Goal: Transaction & Acquisition: Purchase product/service

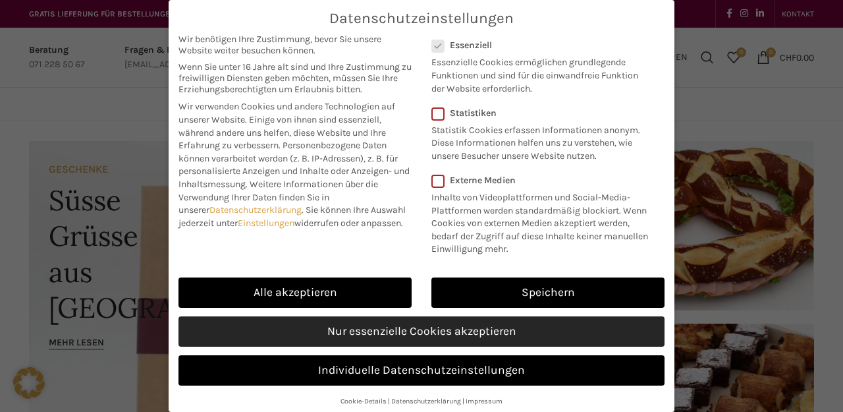
click at [329, 317] on link "Nur essenzielle Cookies akzeptieren" at bounding box center [422, 331] width 486 height 30
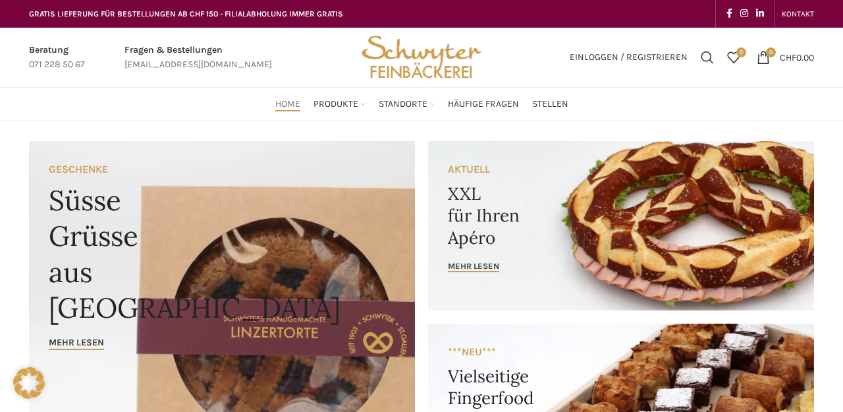
click at [481, 256] on link "Banner link" at bounding box center [621, 225] width 386 height 169
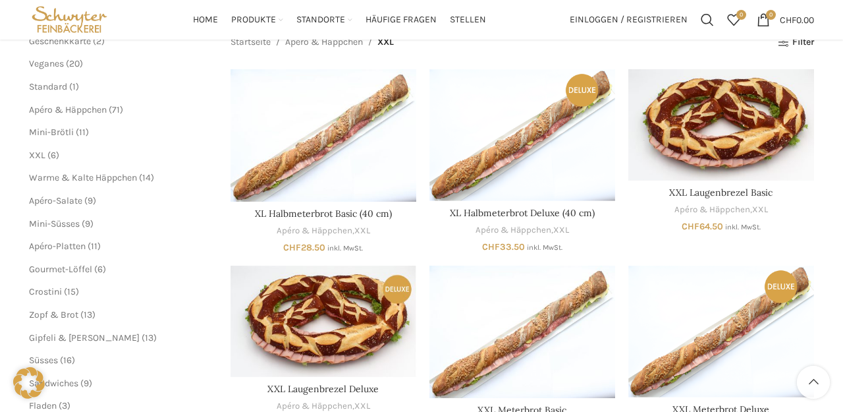
scroll to position [138, 0]
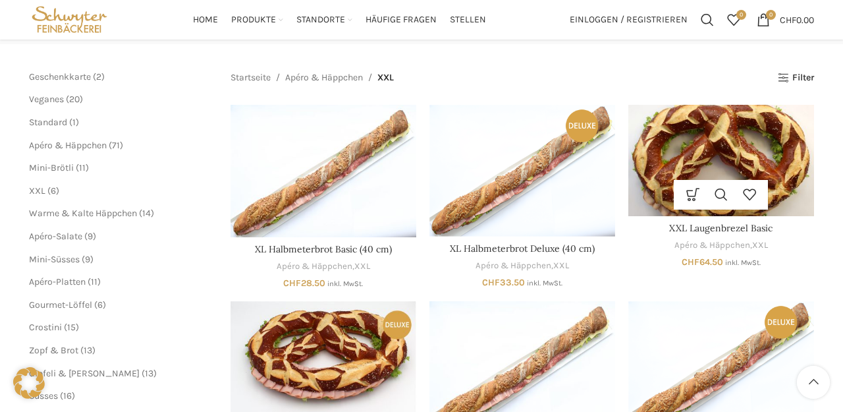
click at [742, 132] on img "XXL Laugenbrezel Basic" at bounding box center [721, 160] width 186 height 111
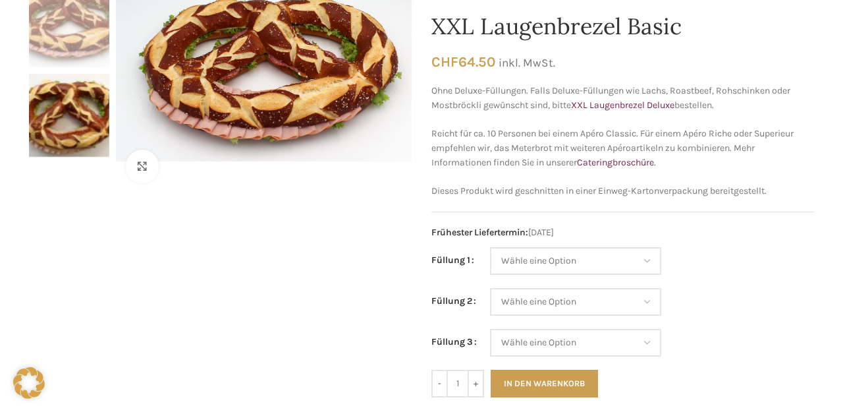
scroll to position [163, 0]
click at [543, 370] on button "In den Warenkorb" at bounding box center [544, 384] width 107 height 28
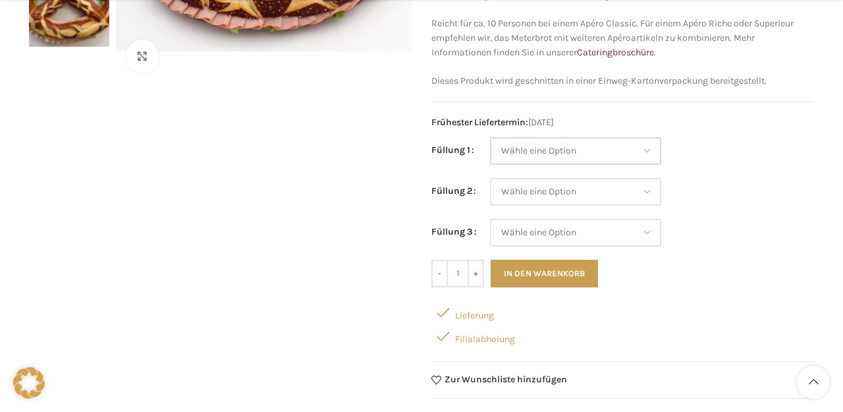
click at [646, 149] on select "Wähle eine Option Salami Schinken Fleischkäse Trutenschinken Appenzellerkäse Gr…" at bounding box center [575, 151] width 171 height 28
select select "Brie"
select select "Appenzellerkäse"
select select "Brie"
select select "Appenzellerkäse"
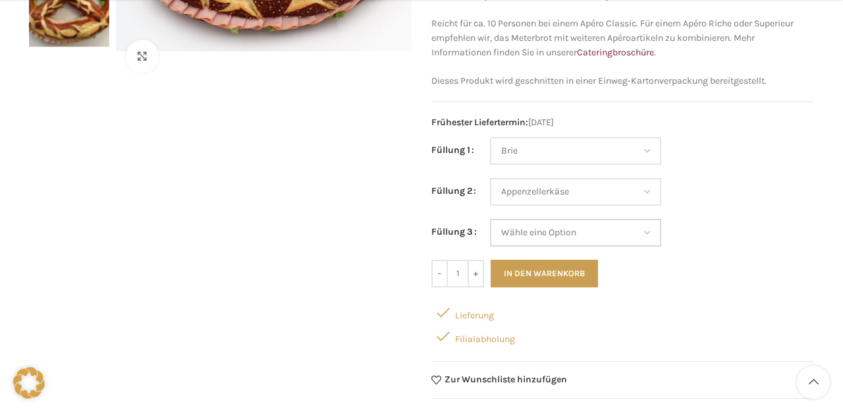
select select "Kräuterquark"
select select "Brie"
select select "Appenzellerkäse"
select select "Kräuterquark"
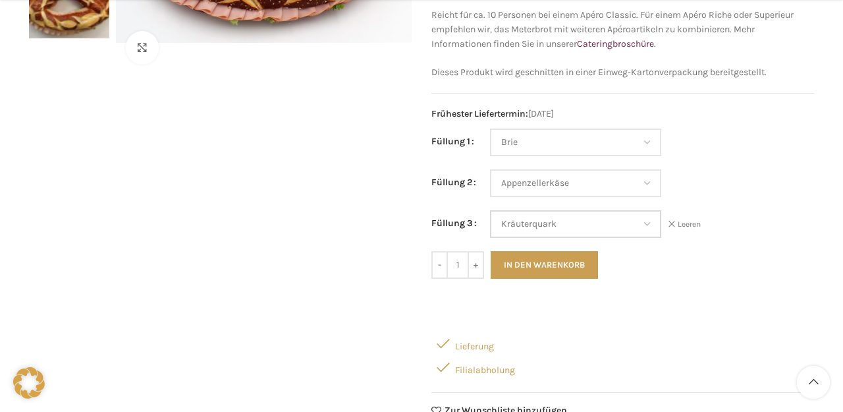
scroll to position [284, 0]
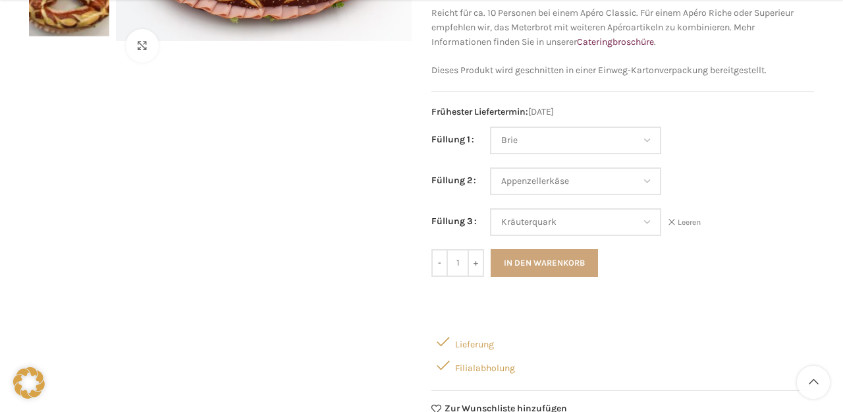
click at [575, 260] on button "In den Warenkorb" at bounding box center [544, 263] width 107 height 28
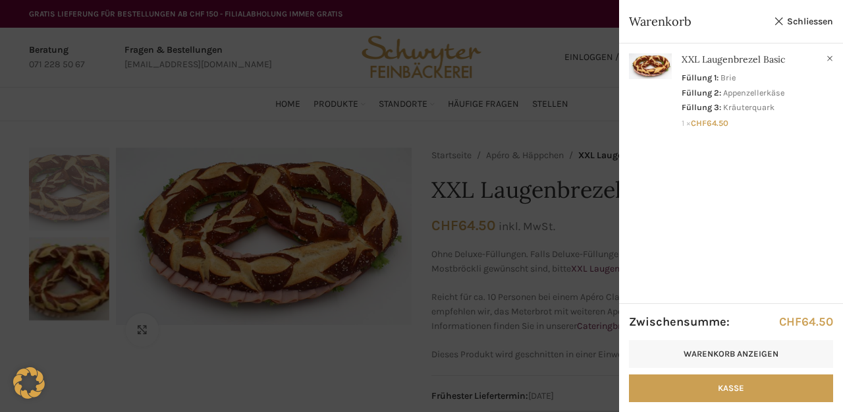
scroll to position [0, 1]
click at [414, 65] on div at bounding box center [421, 206] width 843 height 412
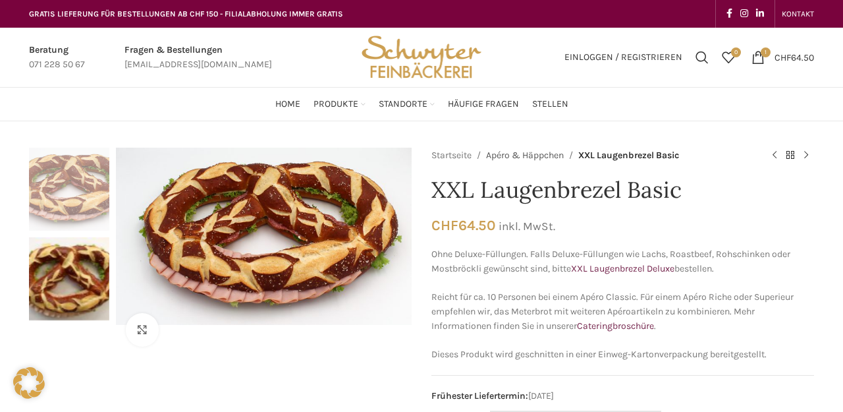
click at [526, 156] on link "Apéro & Häppchen" at bounding box center [525, 155] width 78 height 14
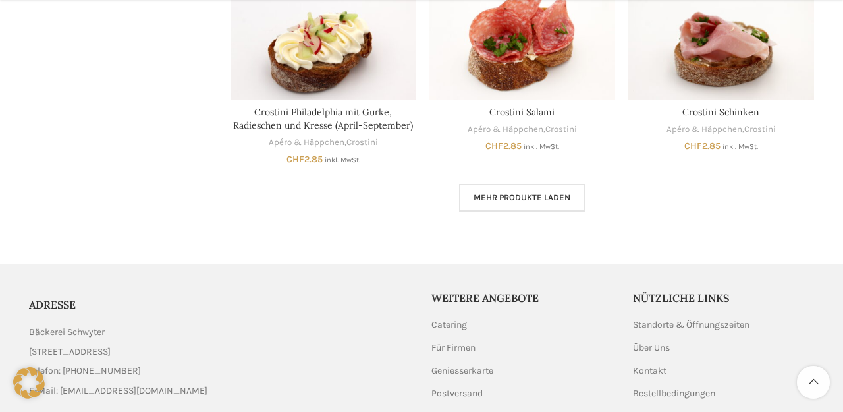
scroll to position [890, 0]
click at [501, 192] on span "Mehr Produkte laden" at bounding box center [522, 197] width 97 height 11
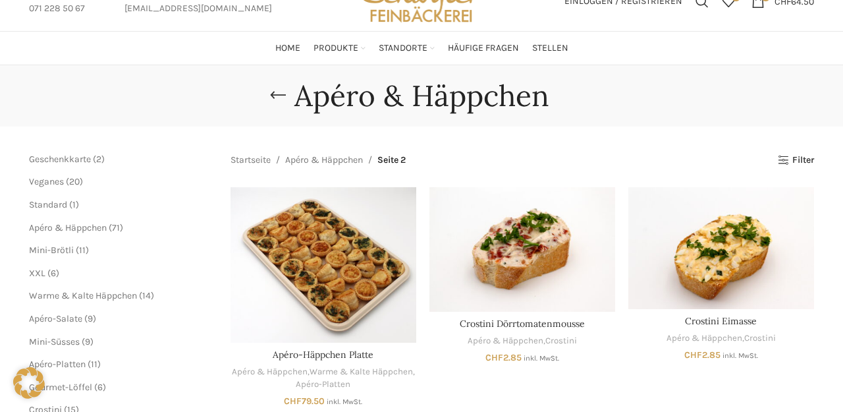
scroll to position [69, 0]
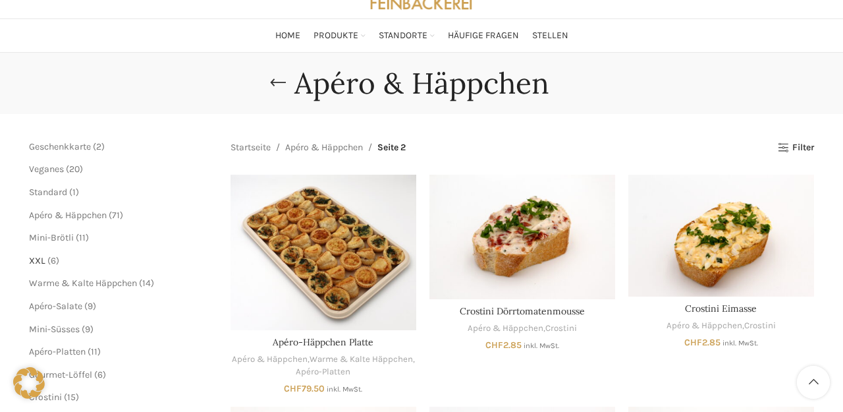
click at [41, 255] on span "XXL" at bounding box center [37, 260] width 16 height 11
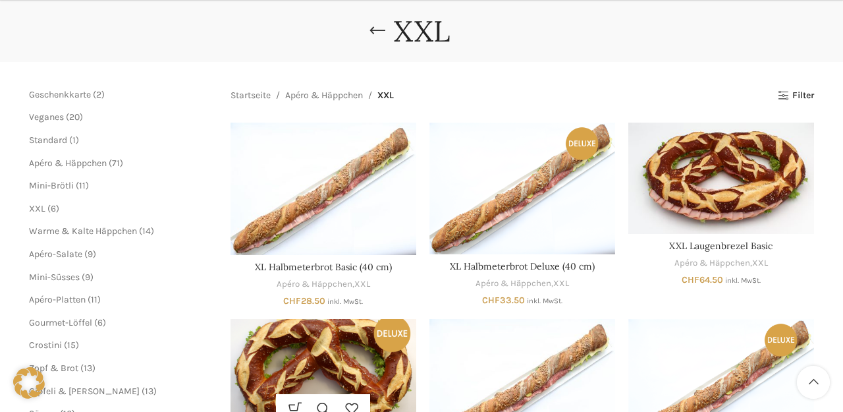
scroll to position [206, 0]
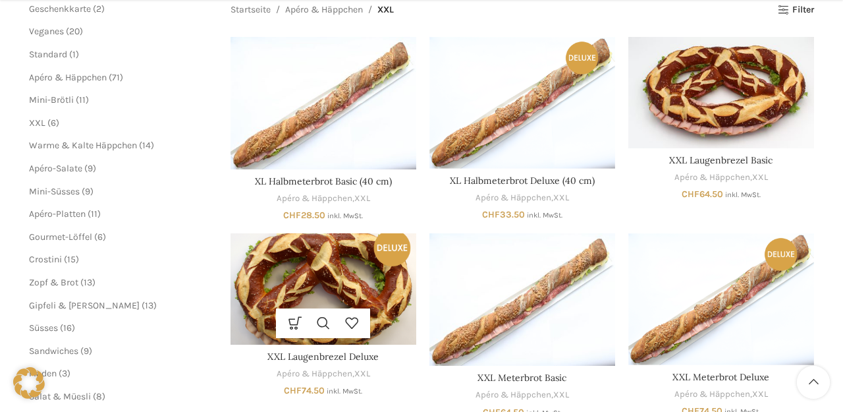
click at [333, 277] on img "XXL Laugenbrezel Deluxe" at bounding box center [324, 288] width 186 height 111
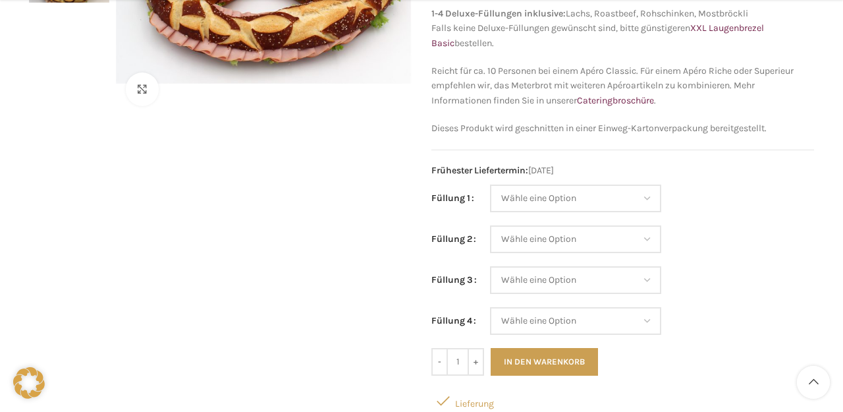
scroll to position [240, 0]
click at [628, 198] on select "Wähle eine Option Lachs (Deluxe) Roastbeef (Deluxe) Rohschinken (Deluxe) Mostbr…" at bounding box center [575, 198] width 171 height 28
select select "Roastbeef (Deluxe)"
select select "Rohschinken (Deluxe)"
select select "Roastbeef (Deluxe)"
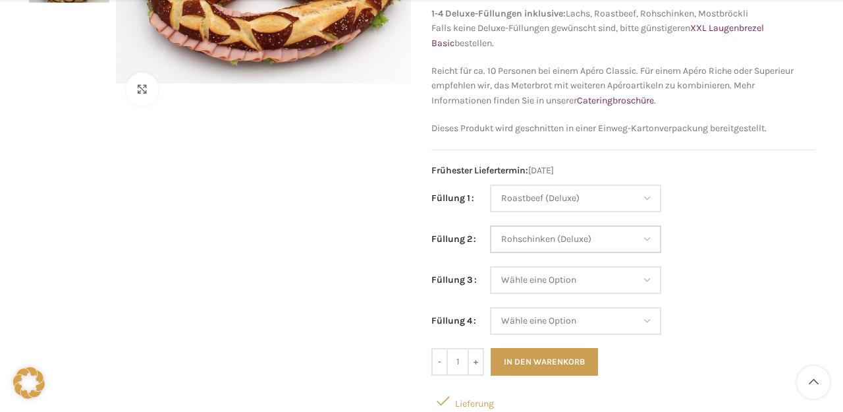
select select "Rohschinken (Deluxe)"
select select "Mostbröckli (Deluxe)"
select select "Roastbeef (Deluxe)"
select select "Rohschinken (Deluxe)"
select select "Mostbröckli (Deluxe)"
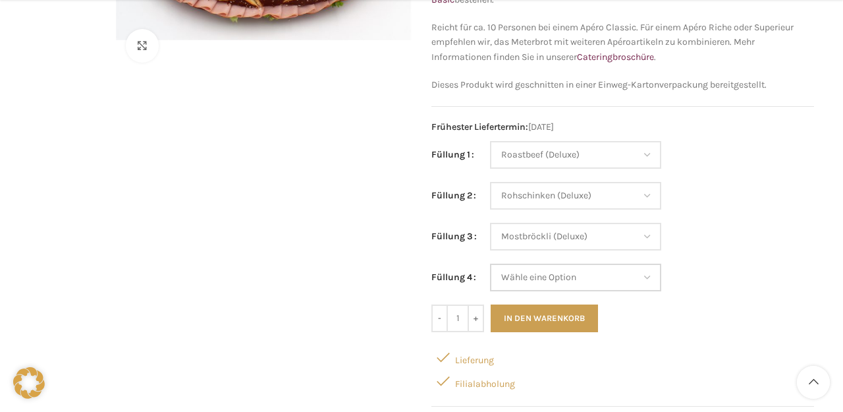
scroll to position [313, 0]
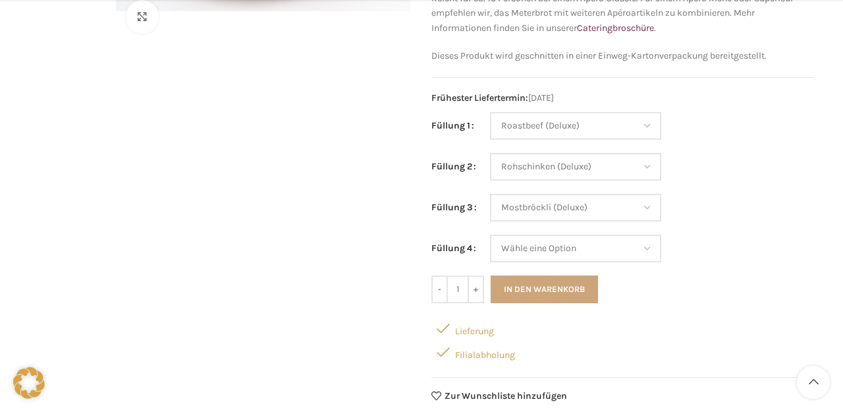
click at [570, 287] on button "In den Warenkorb" at bounding box center [544, 289] width 107 height 28
select select "Mostbröckli (Deluxe)"
select select "Roastbeef (Deluxe)"
select select "Rohschinken (Deluxe)"
select select "Mostbröckli (Deluxe)"
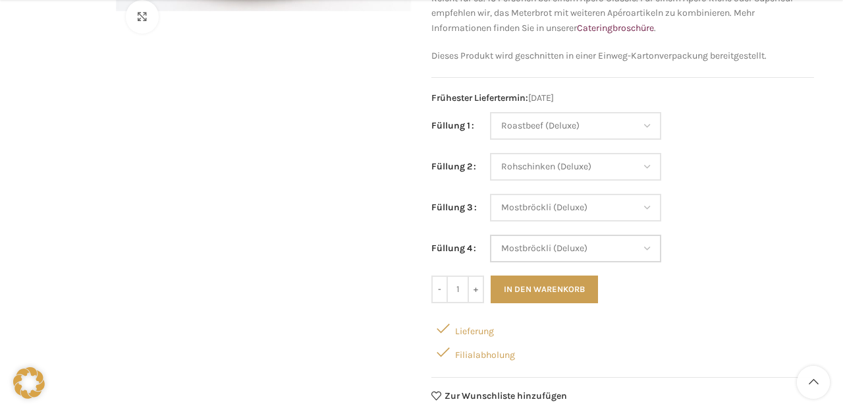
select select "Mostbröckli (Deluxe)"
click at [553, 285] on button "In den Warenkorb" at bounding box center [544, 289] width 107 height 28
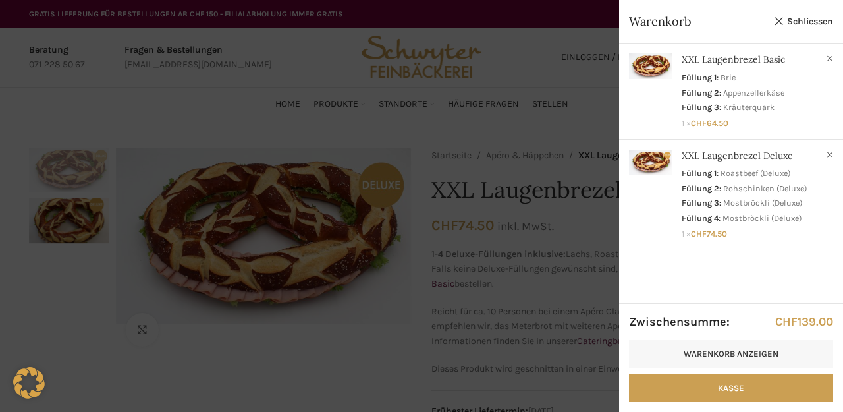
scroll to position [0, 0]
click at [606, 38] on div at bounding box center [421, 206] width 843 height 412
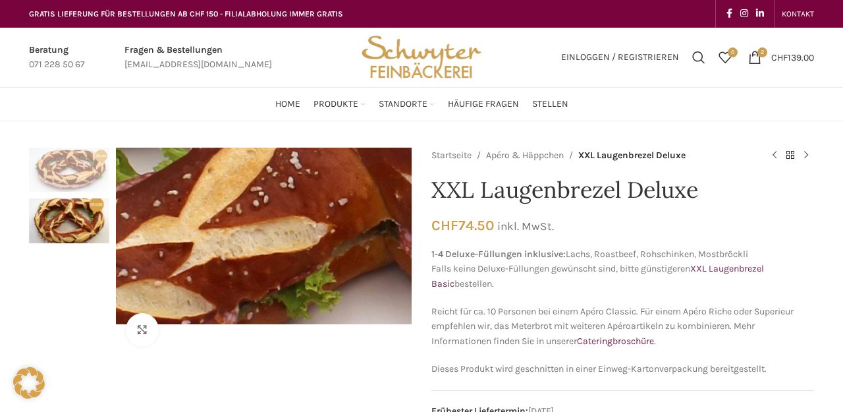
scroll to position [0, 3]
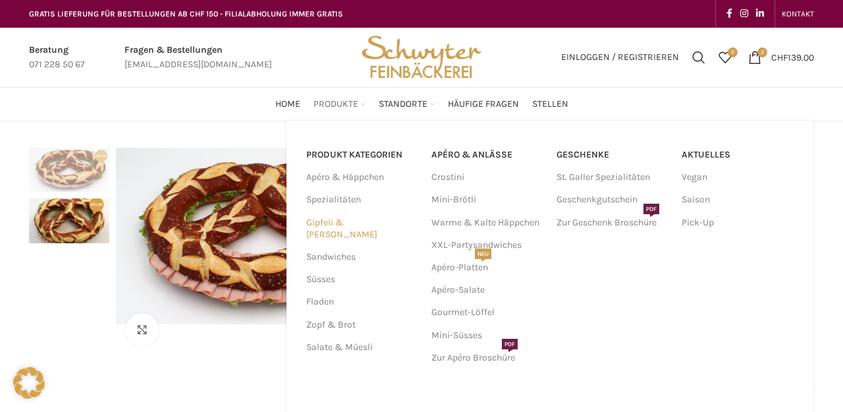
click at [333, 225] on link "Gipfeli & [PERSON_NAME]" at bounding box center [360, 228] width 109 height 34
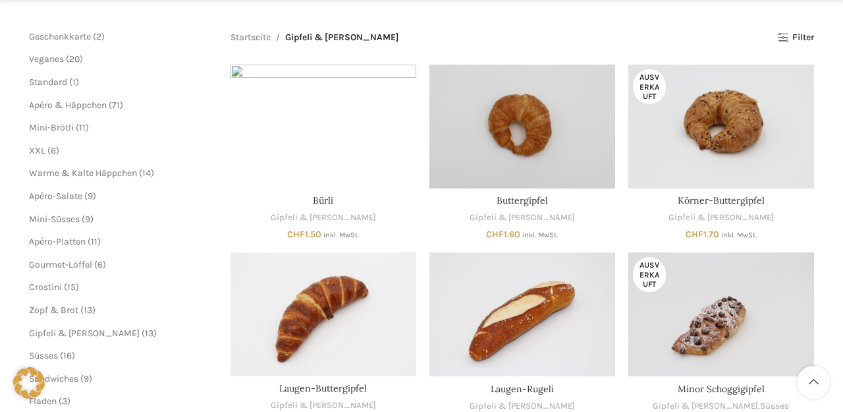
scroll to position [225, 1]
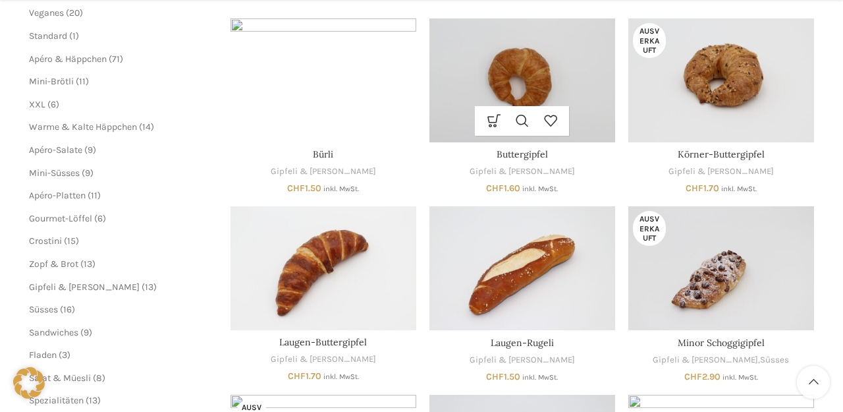
click at [517, 66] on img "Buttergipfel" at bounding box center [522, 80] width 186 height 124
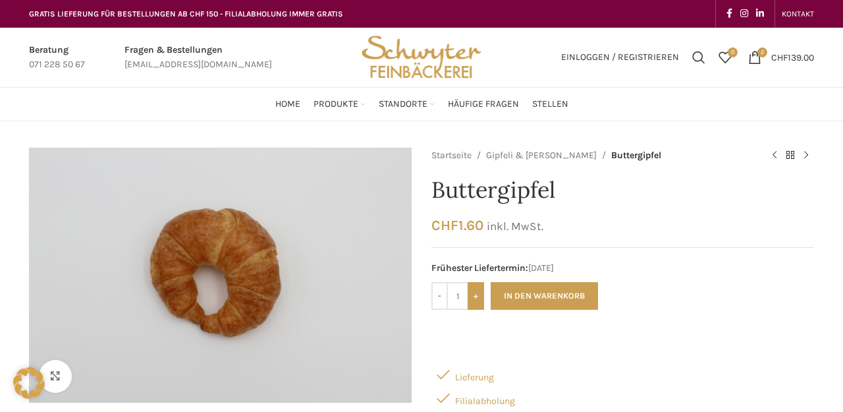
click at [479, 294] on input "+" at bounding box center [476, 296] width 16 height 28
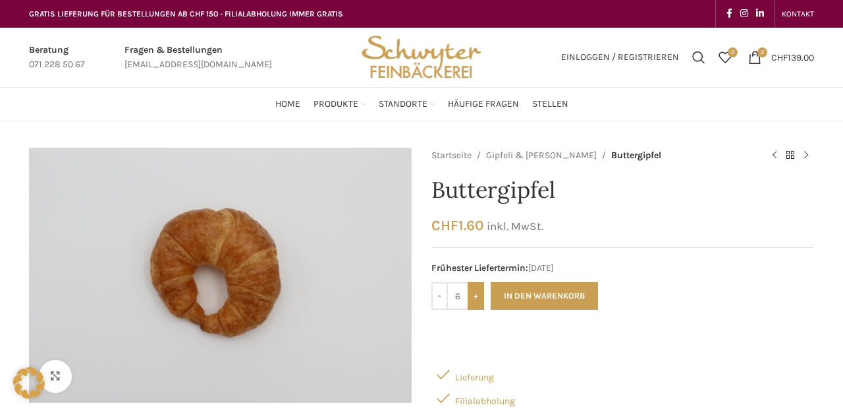
click at [479, 294] on input "+" at bounding box center [476, 296] width 16 height 28
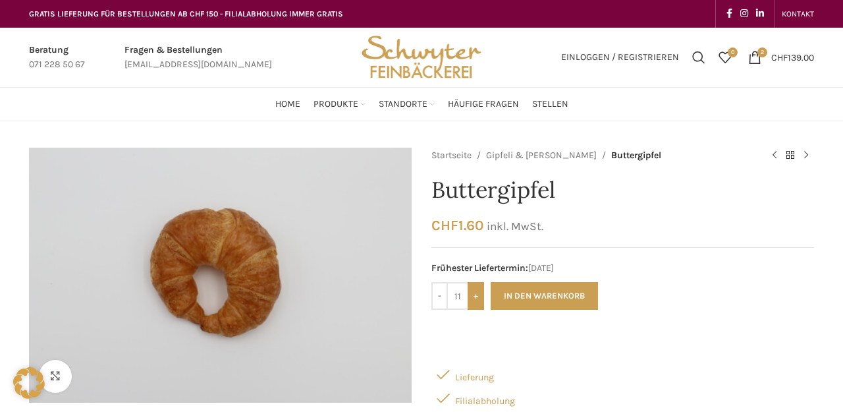
click at [479, 294] on input "+" at bounding box center [476, 296] width 16 height 28
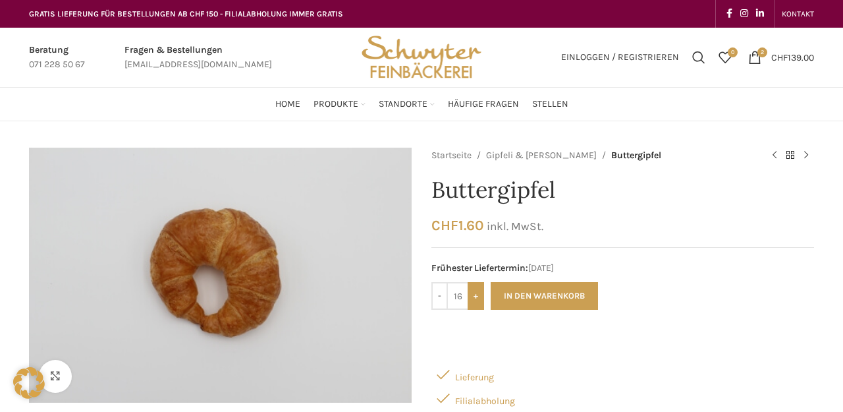
click at [479, 294] on input "+" at bounding box center [476, 296] width 16 height 28
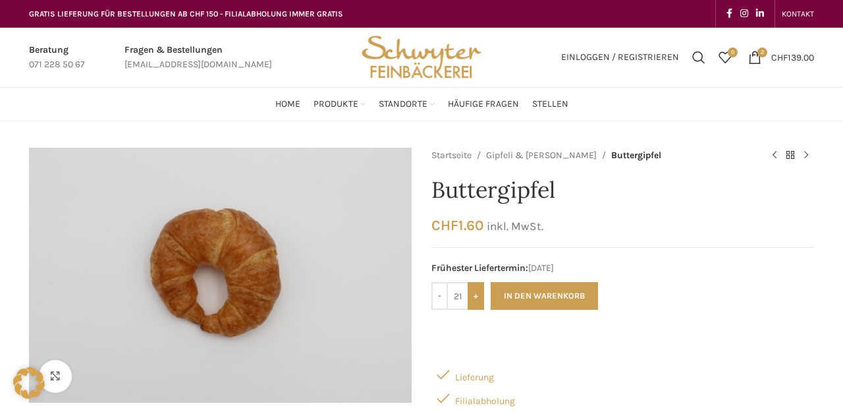
click at [479, 294] on input "+" at bounding box center [476, 296] width 16 height 28
type input "25"
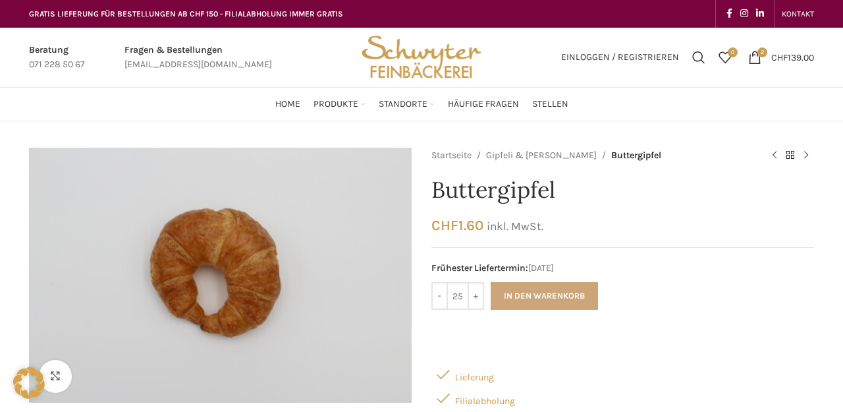
click at [538, 294] on button "In den Warenkorb" at bounding box center [544, 296] width 107 height 28
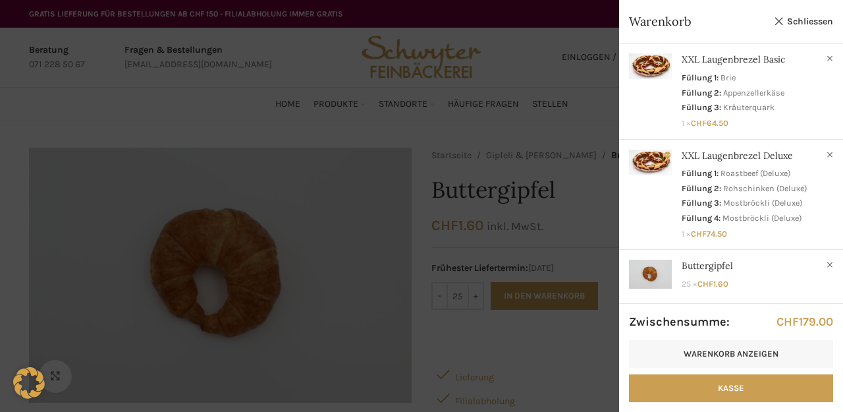
click at [177, 109] on div at bounding box center [421, 206] width 843 height 412
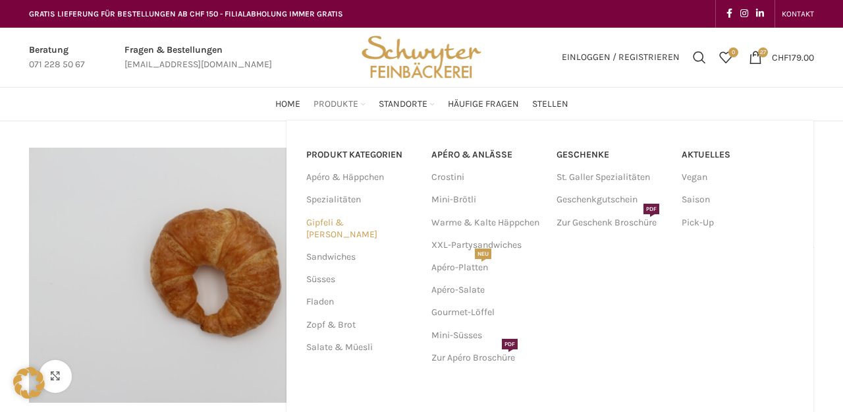
click at [349, 225] on link "Gipfeli & [PERSON_NAME]" at bounding box center [360, 228] width 109 height 34
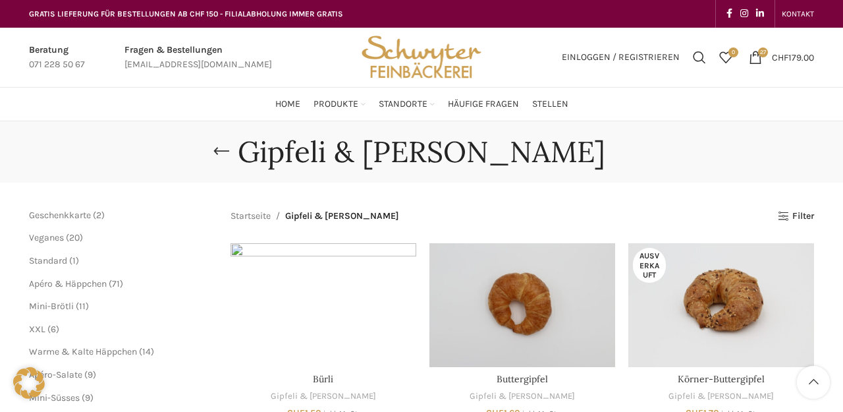
scroll to position [113, 0]
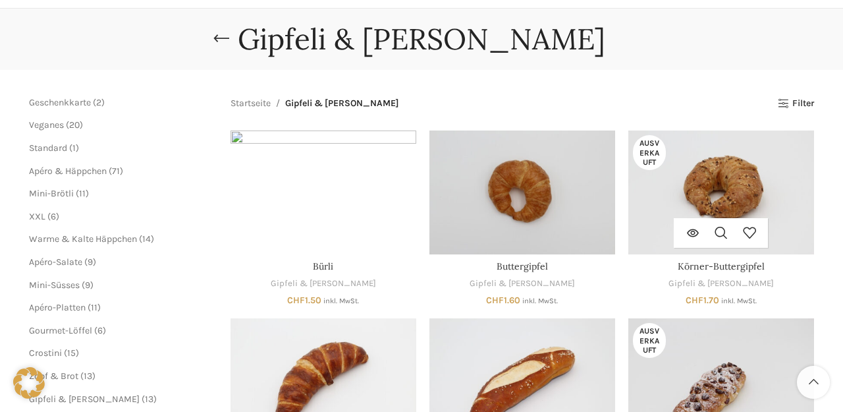
click at [709, 164] on img "Körner-Buttergipfel" at bounding box center [721, 192] width 186 height 124
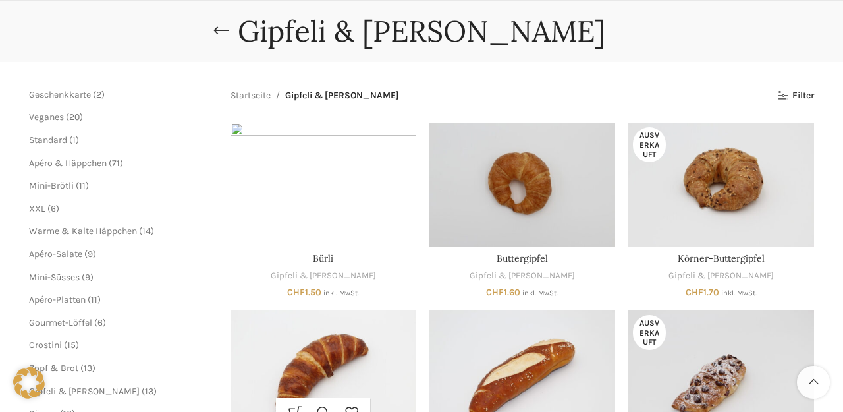
scroll to position [198, 0]
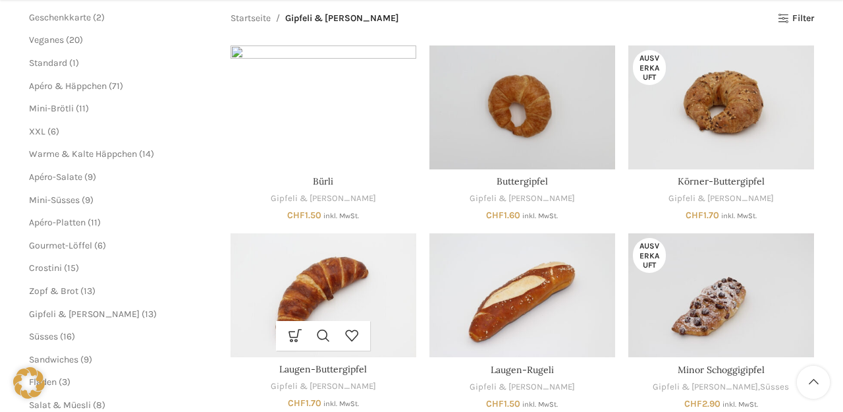
click at [327, 245] on img "Laugen-Buttergipfel" at bounding box center [324, 295] width 186 height 124
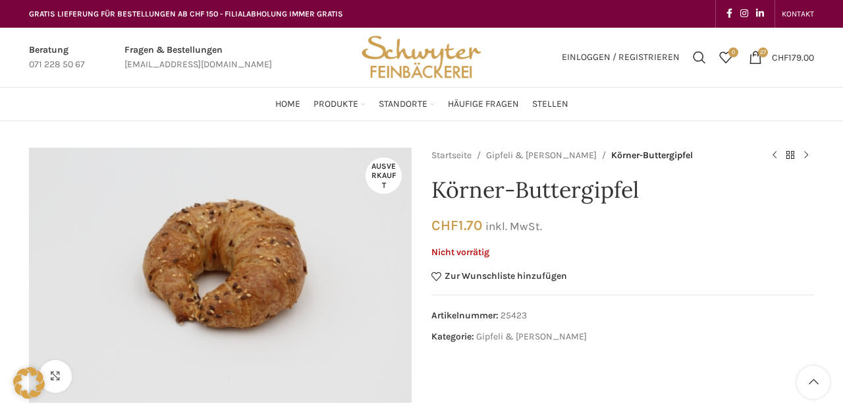
scroll to position [147, 0]
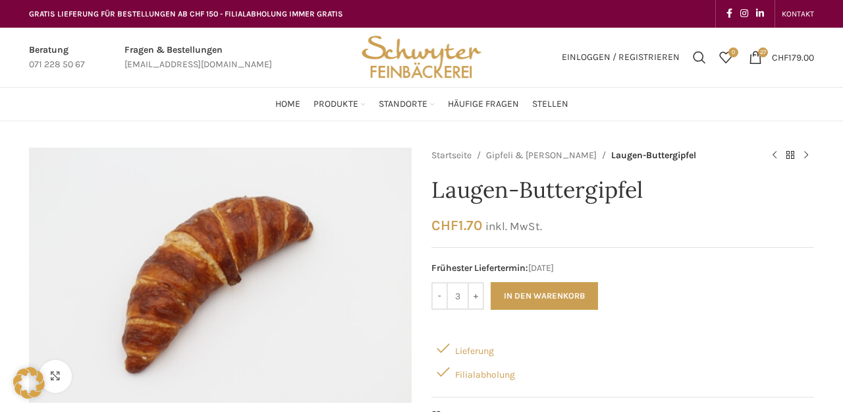
click at [476, 292] on input "+" at bounding box center [476, 296] width 16 height 28
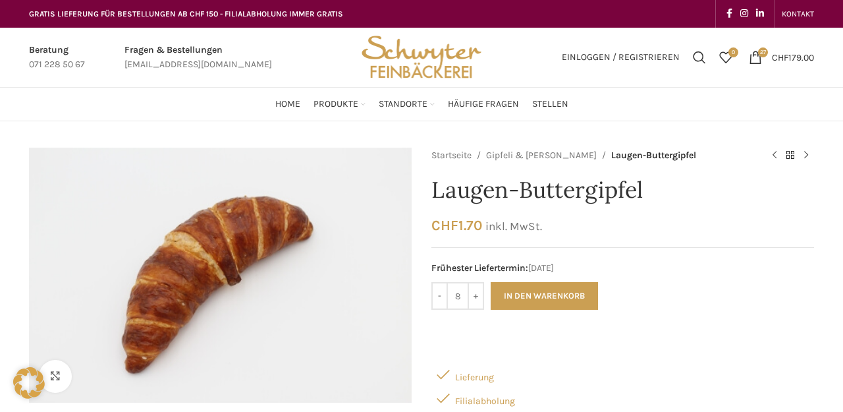
click at [476, 292] on input "+" at bounding box center [476, 296] width 16 height 28
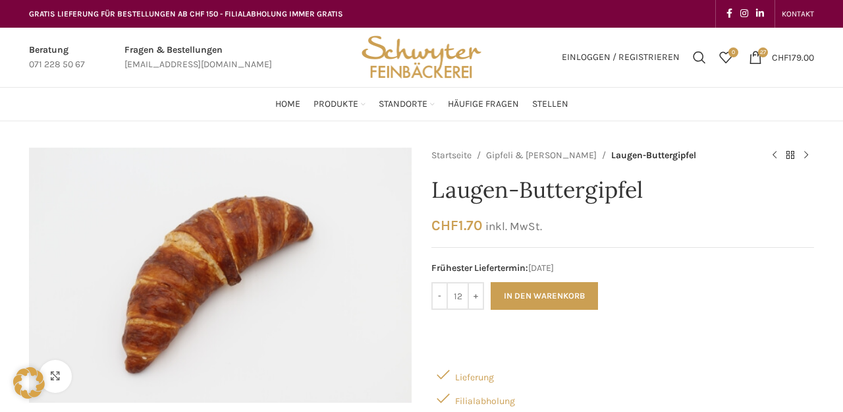
click at [476, 292] on input "+" at bounding box center [476, 296] width 16 height 28
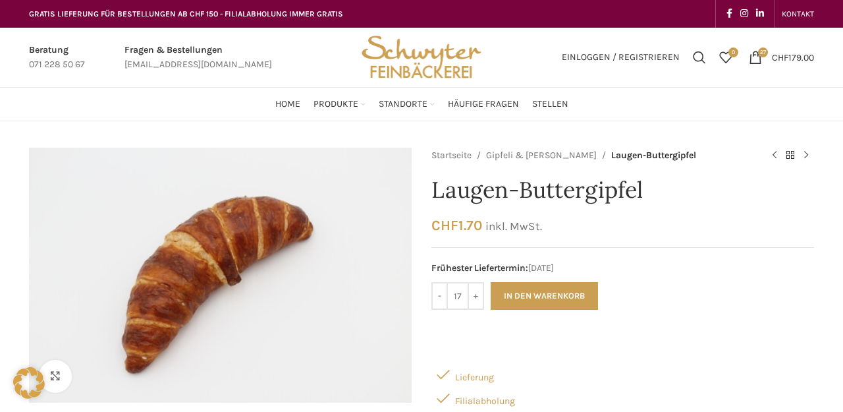
click at [476, 292] on input "+" at bounding box center [476, 296] width 16 height 28
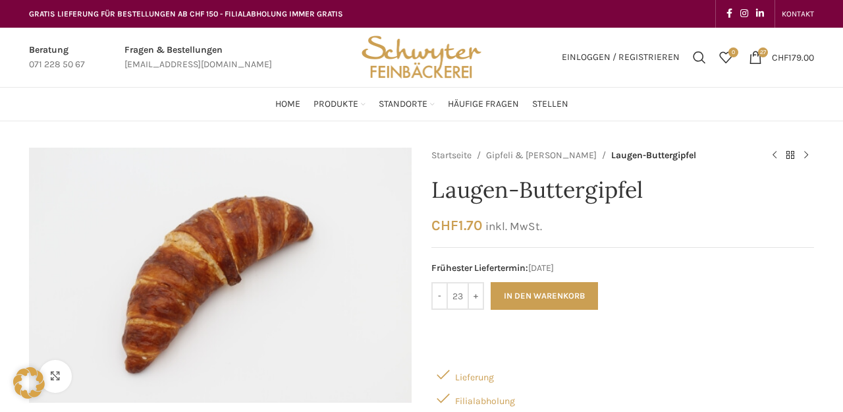
click at [476, 292] on input "+" at bounding box center [476, 296] width 16 height 28
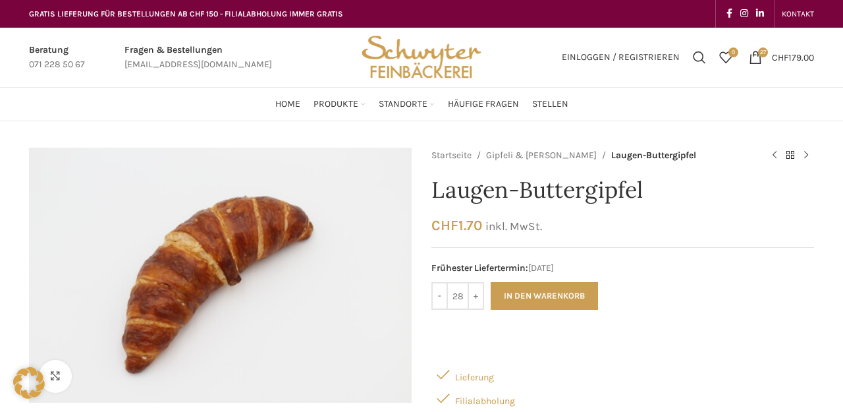
click at [476, 292] on input "+" at bounding box center [476, 296] width 16 height 28
type input "30"
click at [531, 297] on button "In den Warenkorb" at bounding box center [544, 296] width 107 height 28
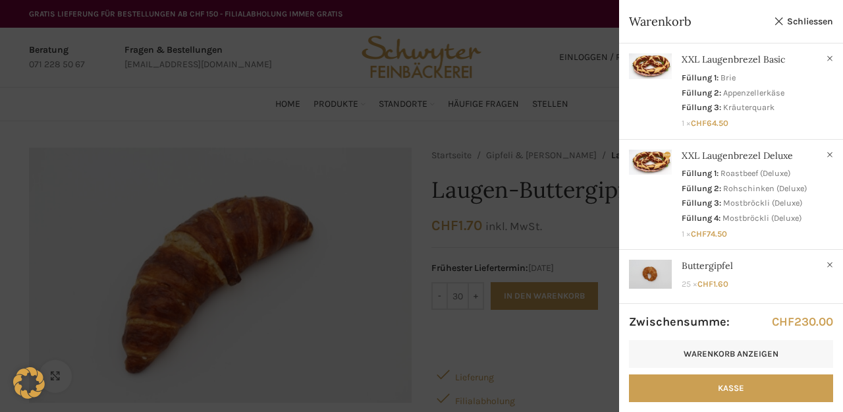
click at [319, 126] on div at bounding box center [421, 206] width 843 height 412
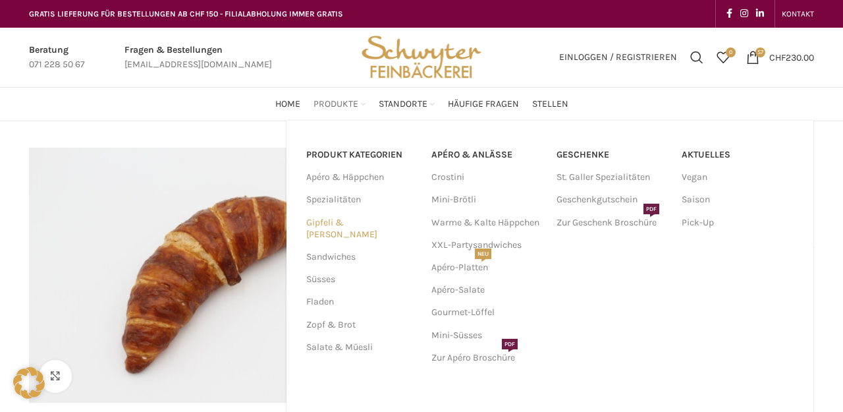
click at [339, 219] on link "Gipfeli & [PERSON_NAME]" at bounding box center [360, 228] width 109 height 34
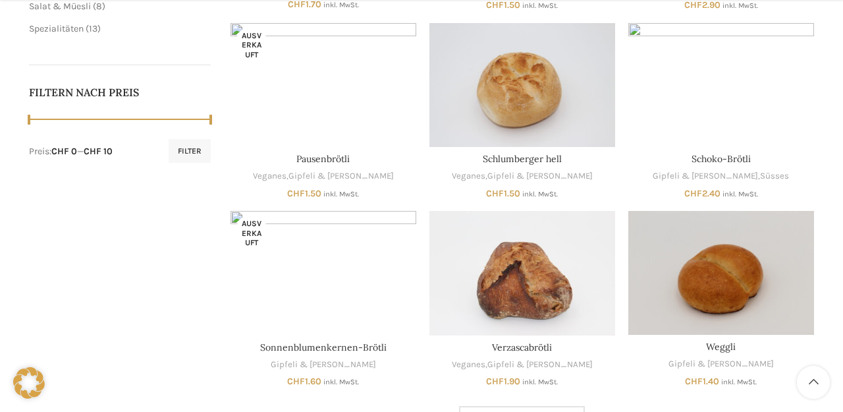
scroll to position [642, 1]
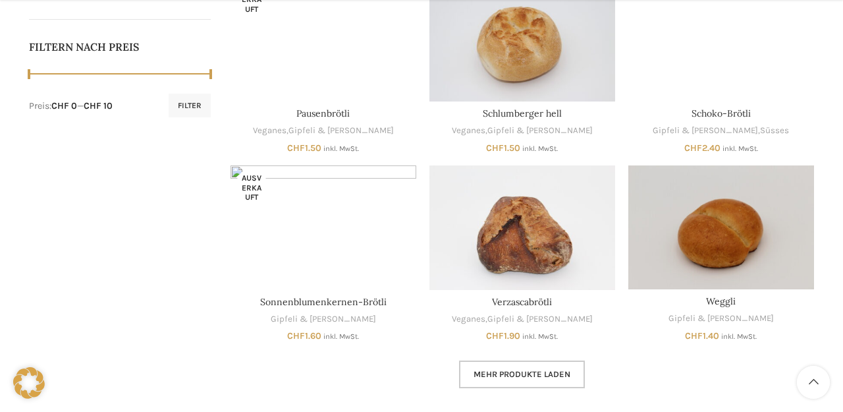
click at [522, 369] on span "Mehr Produkte laden" at bounding box center [522, 374] width 97 height 11
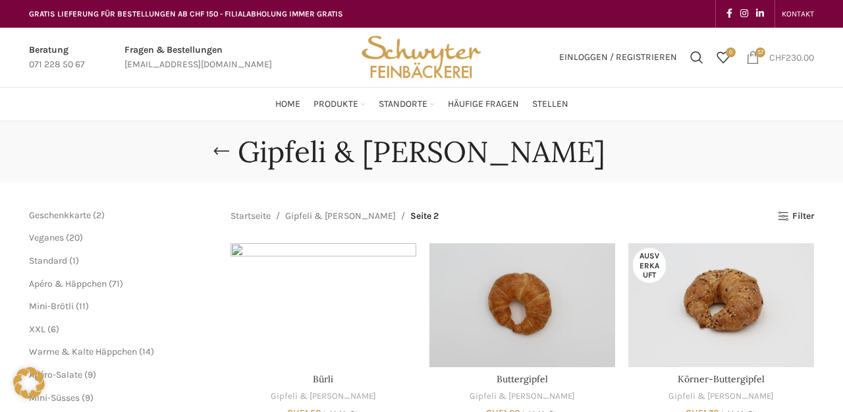
scroll to position [0, 1]
click at [746, 59] on span "57 items" at bounding box center [752, 57] width 13 height 13
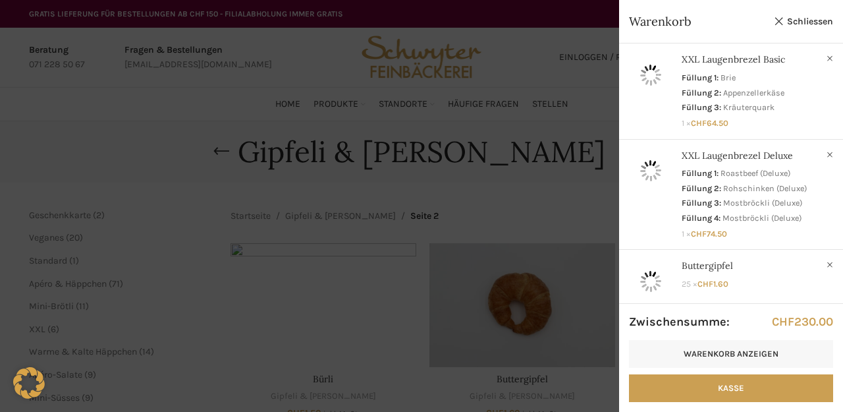
click at [792, 61] on div at bounding box center [421, 206] width 843 height 412
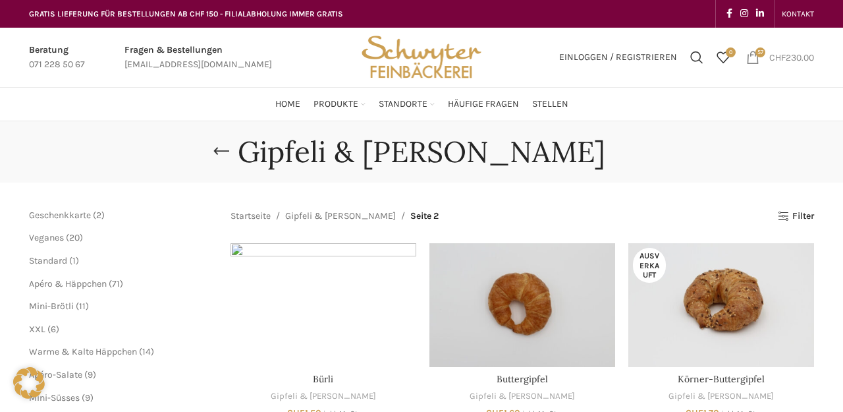
click at [750, 59] on span "57 items" at bounding box center [752, 57] width 13 height 13
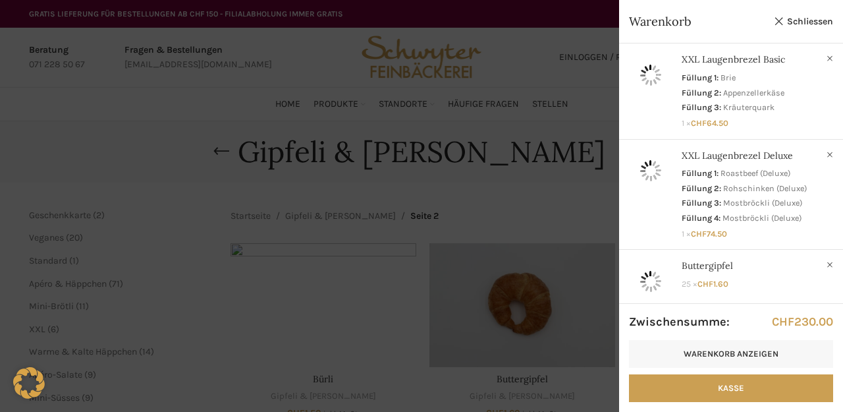
scroll to position [-1, 1]
click at [689, 154] on div at bounding box center [421, 206] width 843 height 412
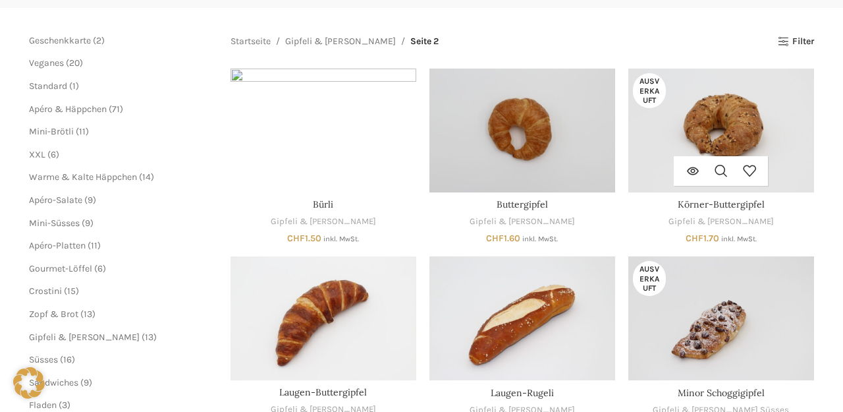
scroll to position [0, 1]
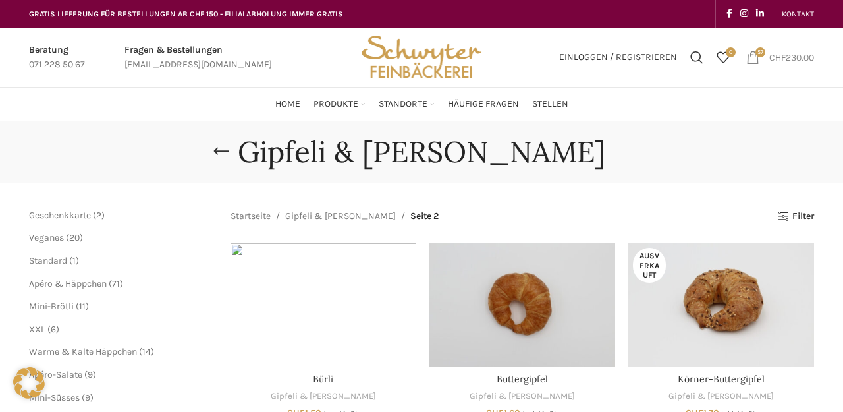
click at [791, 56] on bdi "CHF 230.00" at bounding box center [791, 56] width 45 height 11
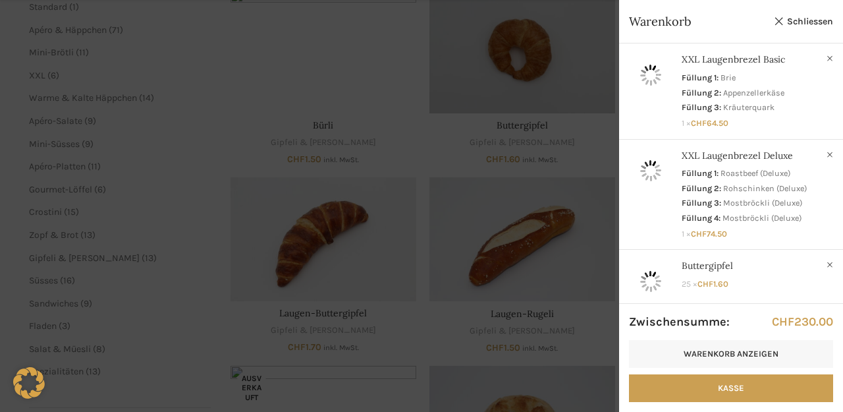
scroll to position [260, 1]
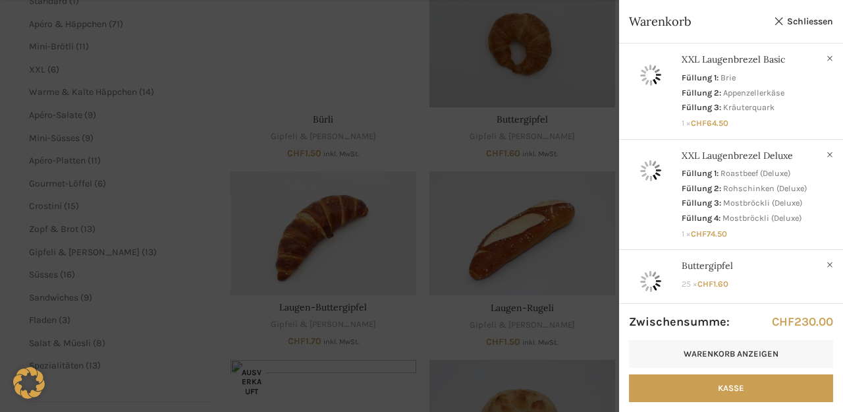
click at [621, 139] on div at bounding box center [421, 206] width 843 height 412
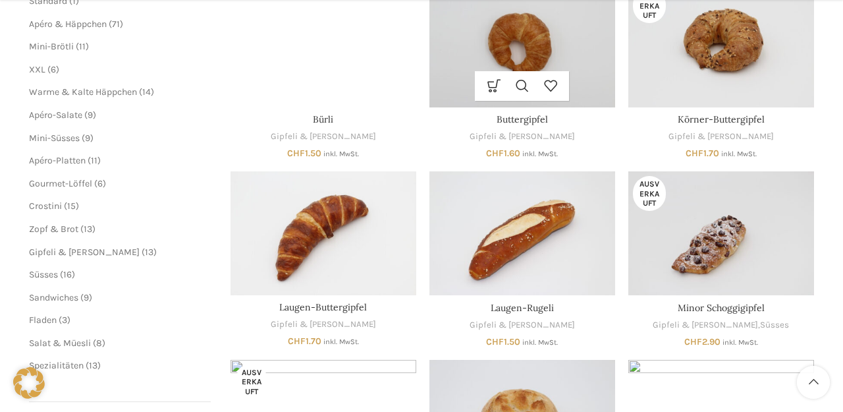
click at [528, 71] on link "Schnellansicht" at bounding box center [522, 86] width 28 height 30
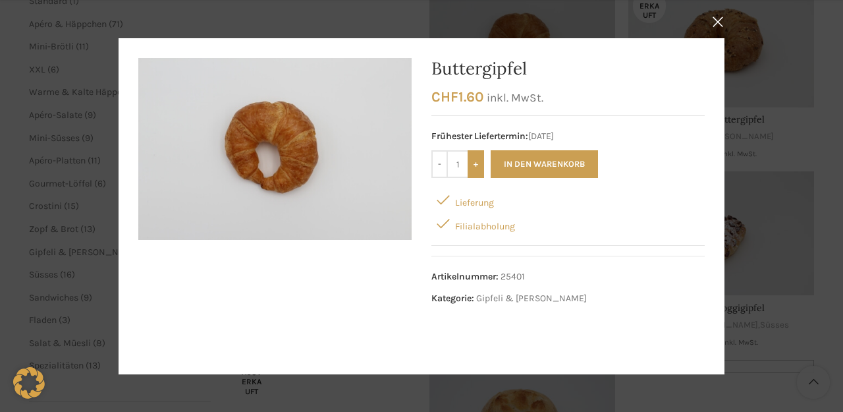
click at [474, 167] on input "+" at bounding box center [476, 164] width 16 height 28
type input "5"
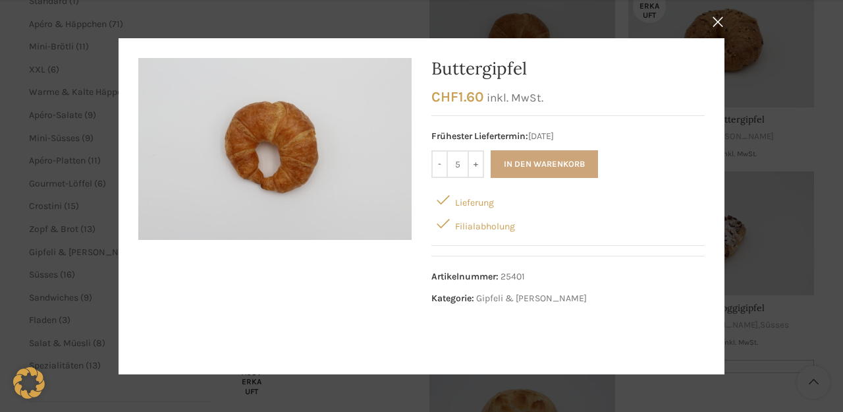
click at [527, 167] on button "In den Warenkorb" at bounding box center [544, 164] width 107 height 28
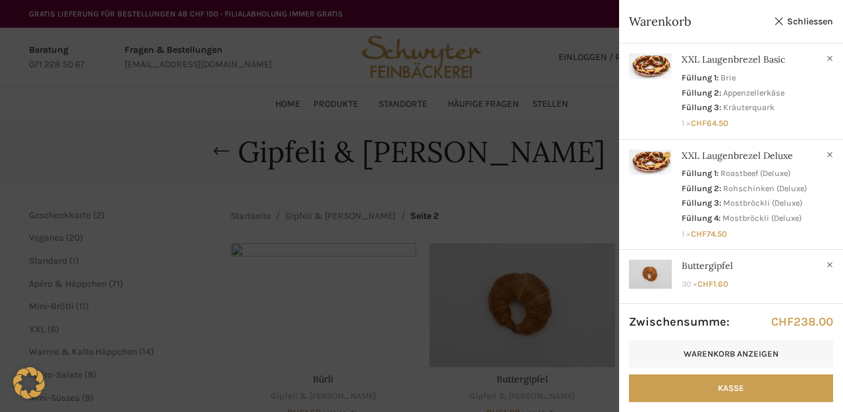
scroll to position [0, 1]
click at [767, 65] on div at bounding box center [421, 206] width 843 height 412
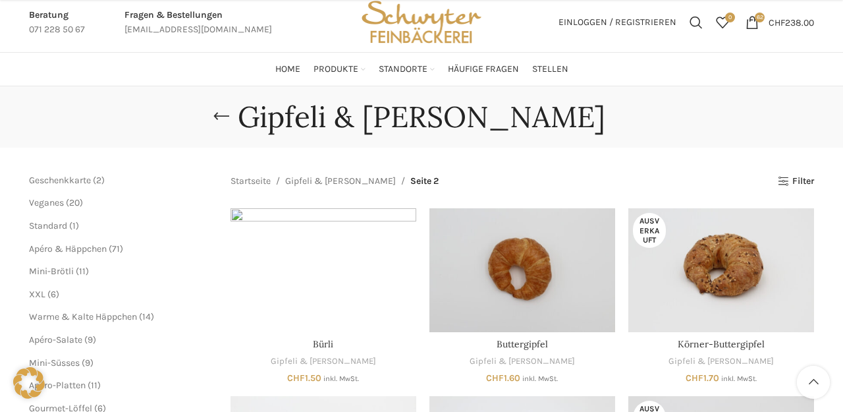
scroll to position [146, 1]
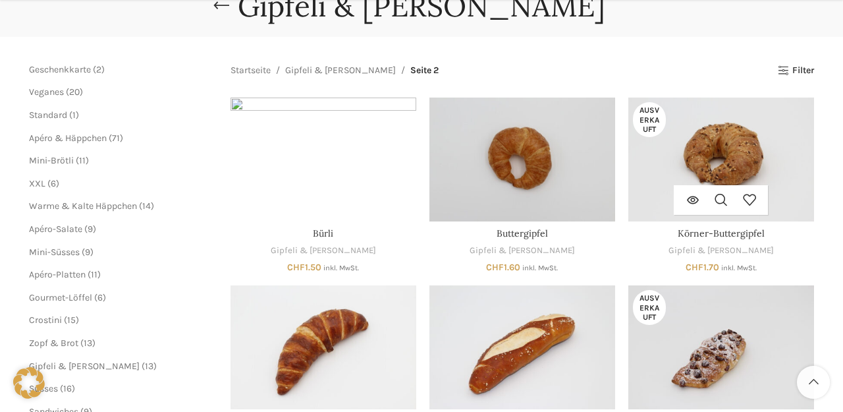
click at [733, 136] on img "Körner-Buttergipfel" at bounding box center [721, 159] width 186 height 124
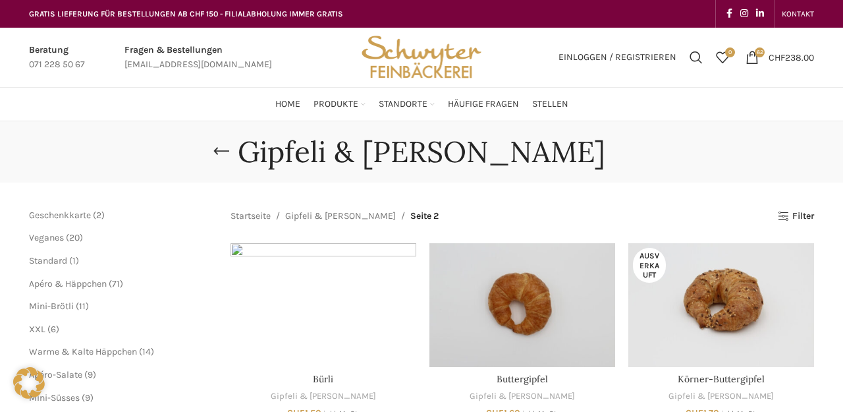
scroll to position [0, 1]
click at [755, 53] on span "62 items" at bounding box center [760, 52] width 10 height 10
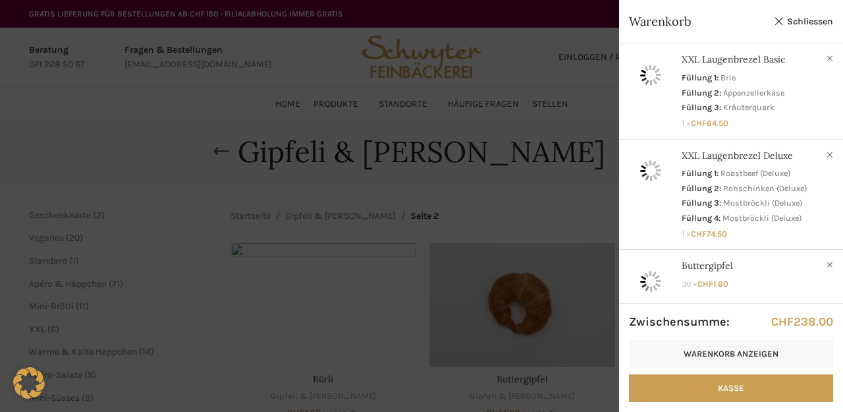
click at [185, 277] on div at bounding box center [421, 206] width 843 height 412
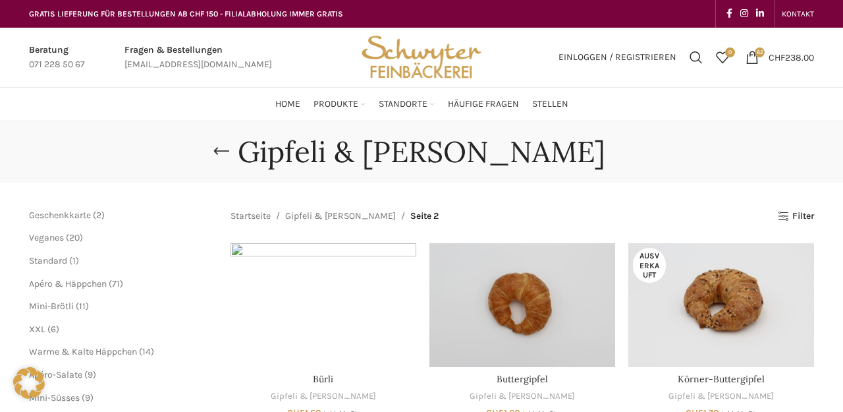
click at [47, 323] on span "6 6 Produkte" at bounding box center [52, 328] width 14 height 11
click at [32, 323] on span "XXL" at bounding box center [37, 328] width 16 height 11
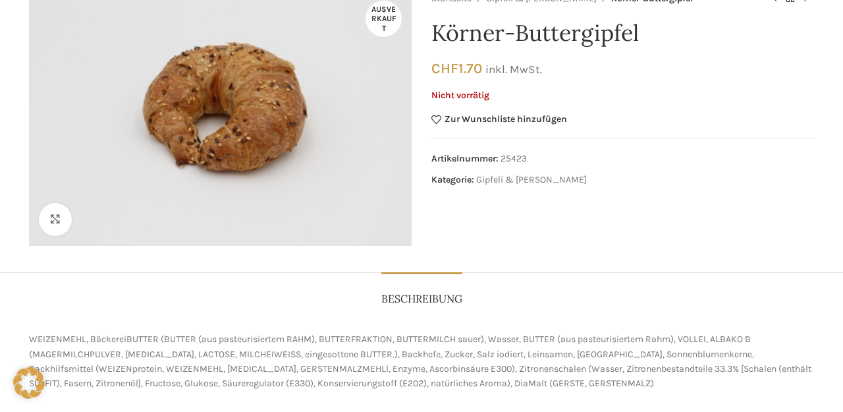
scroll to position [0, 1]
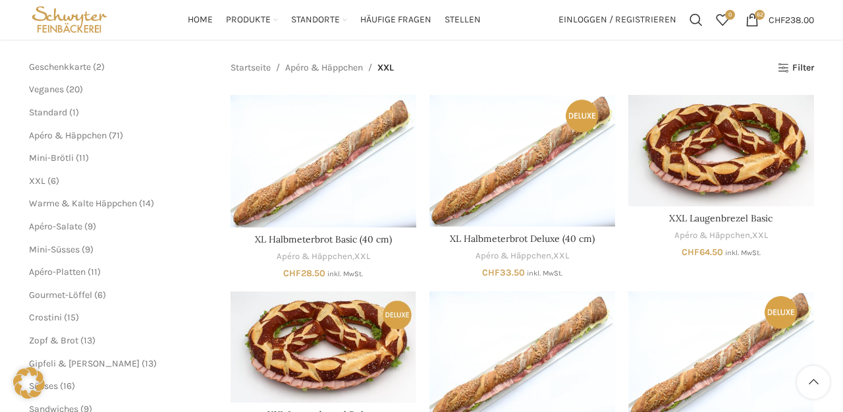
scroll to position [142, 1]
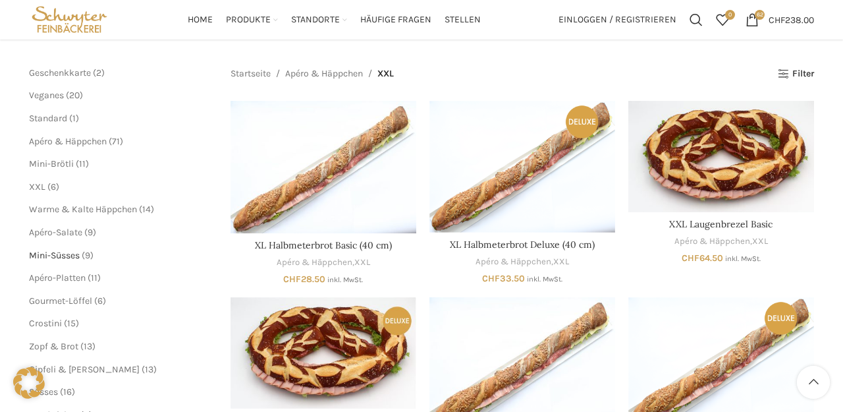
click at [54, 250] on span "Mini-Süsses" at bounding box center [54, 255] width 51 height 11
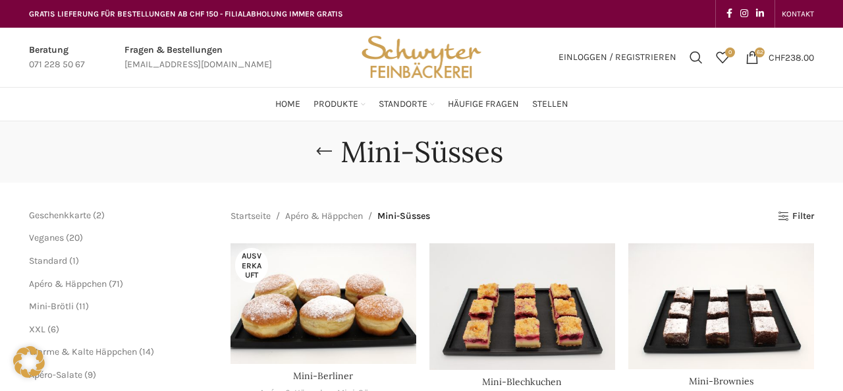
click at [167, 15] on span "GRATIS LIEFERUNG FÜR BESTELLUNGEN AB CHF 150 - FILIALABHOLUNG IMMER GRATIS" at bounding box center [186, 13] width 314 height 9
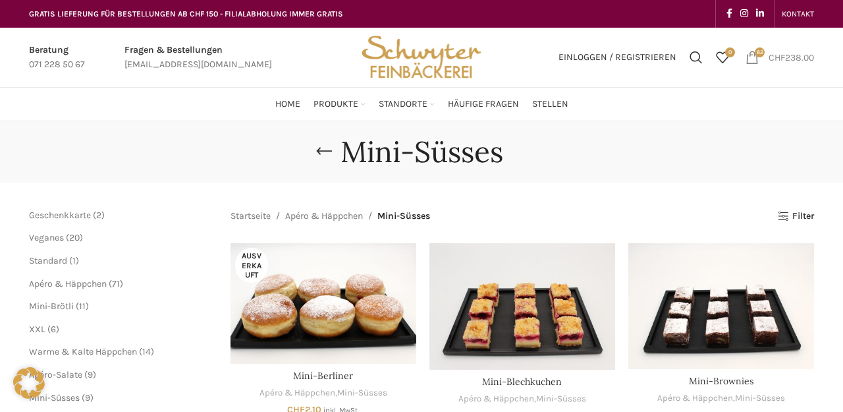
click at [755, 54] on span "62 items" at bounding box center [760, 52] width 10 height 10
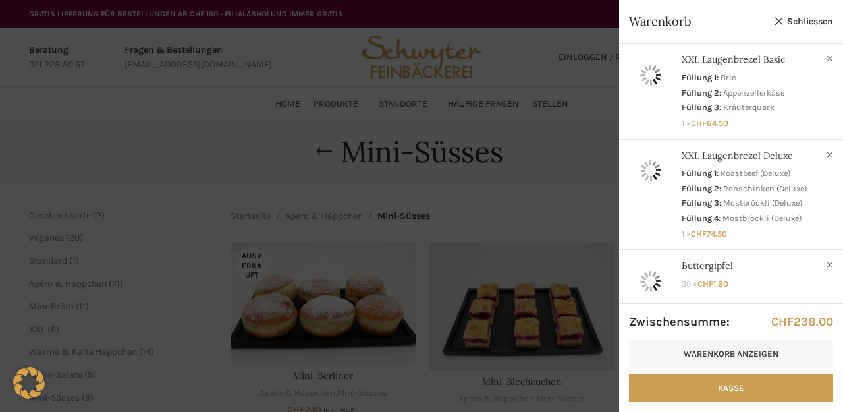
click at [698, 96] on div at bounding box center [421, 206] width 843 height 412
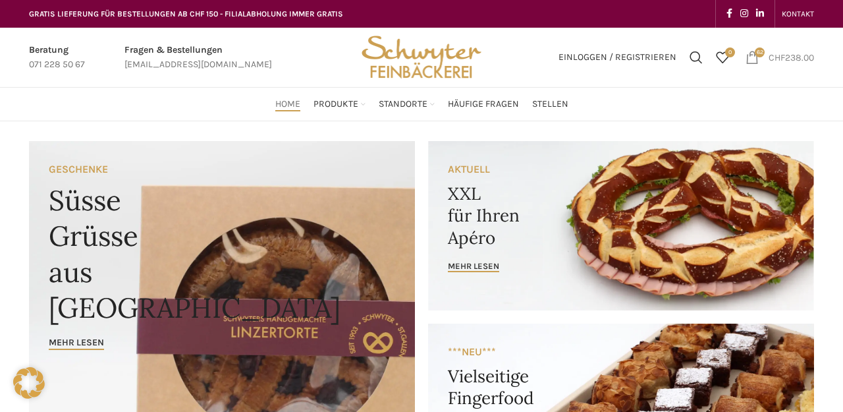
click at [777, 58] on span "CHF" at bounding box center [777, 56] width 16 height 11
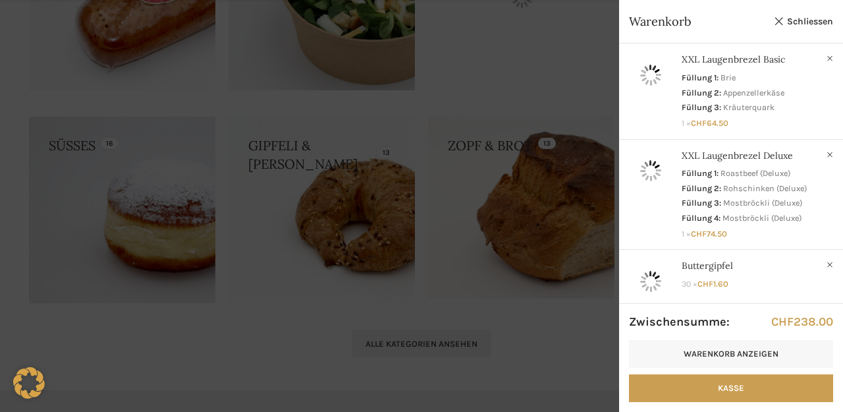
scroll to position [1325, 0]
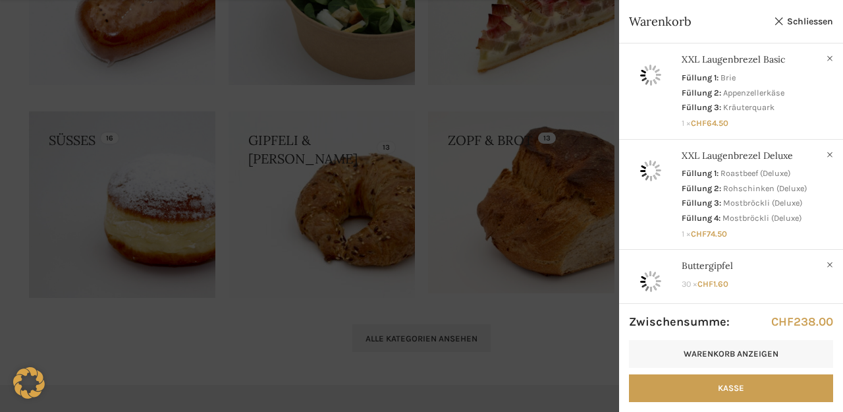
click at [524, 185] on div at bounding box center [421, 206] width 843 height 412
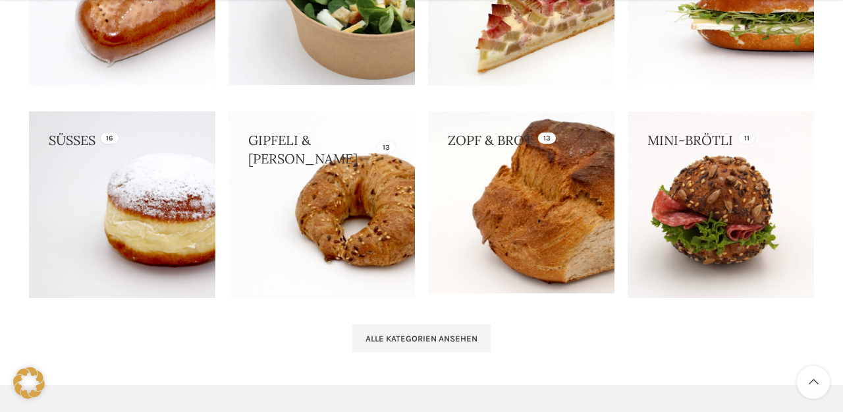
click at [520, 132] on link at bounding box center [521, 202] width 186 height 182
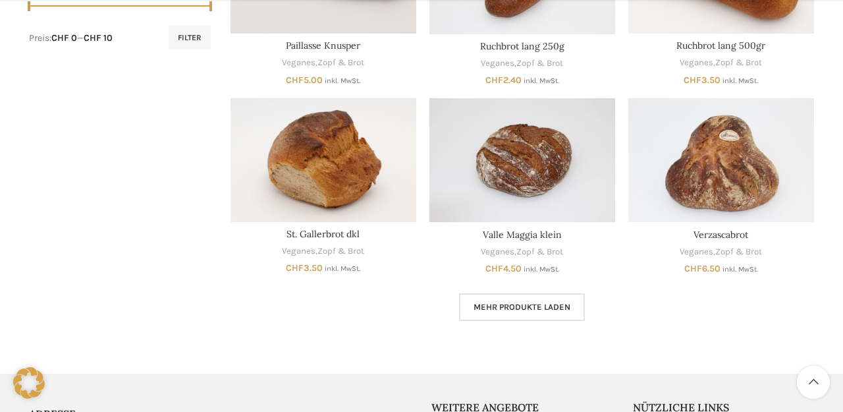
scroll to position [721, 0]
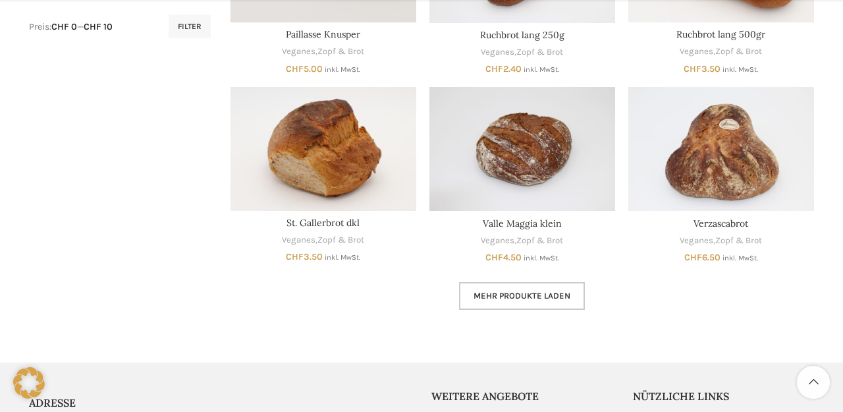
click at [507, 282] on link "Mehr Produkte laden" at bounding box center [522, 296] width 126 height 28
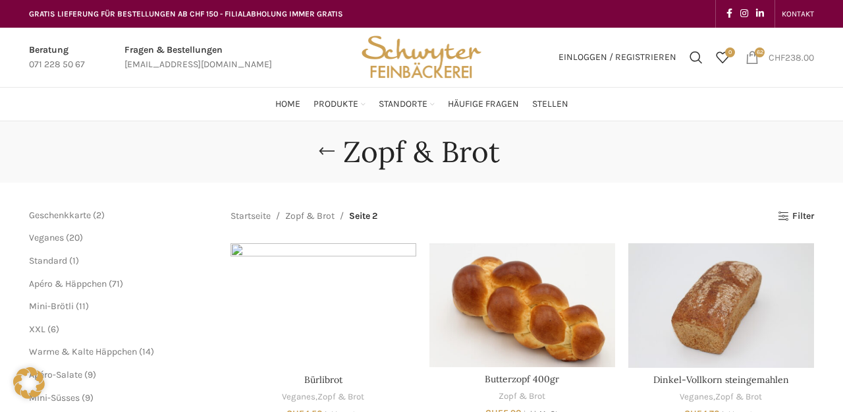
click at [754, 58] on span "62 items" at bounding box center [752, 57] width 13 height 13
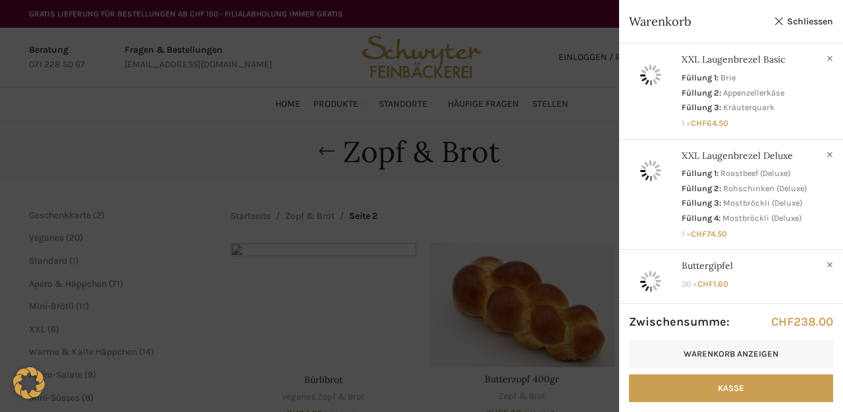
click at [410, 70] on div at bounding box center [421, 206] width 843 height 412
